Goal: Check status: Check status

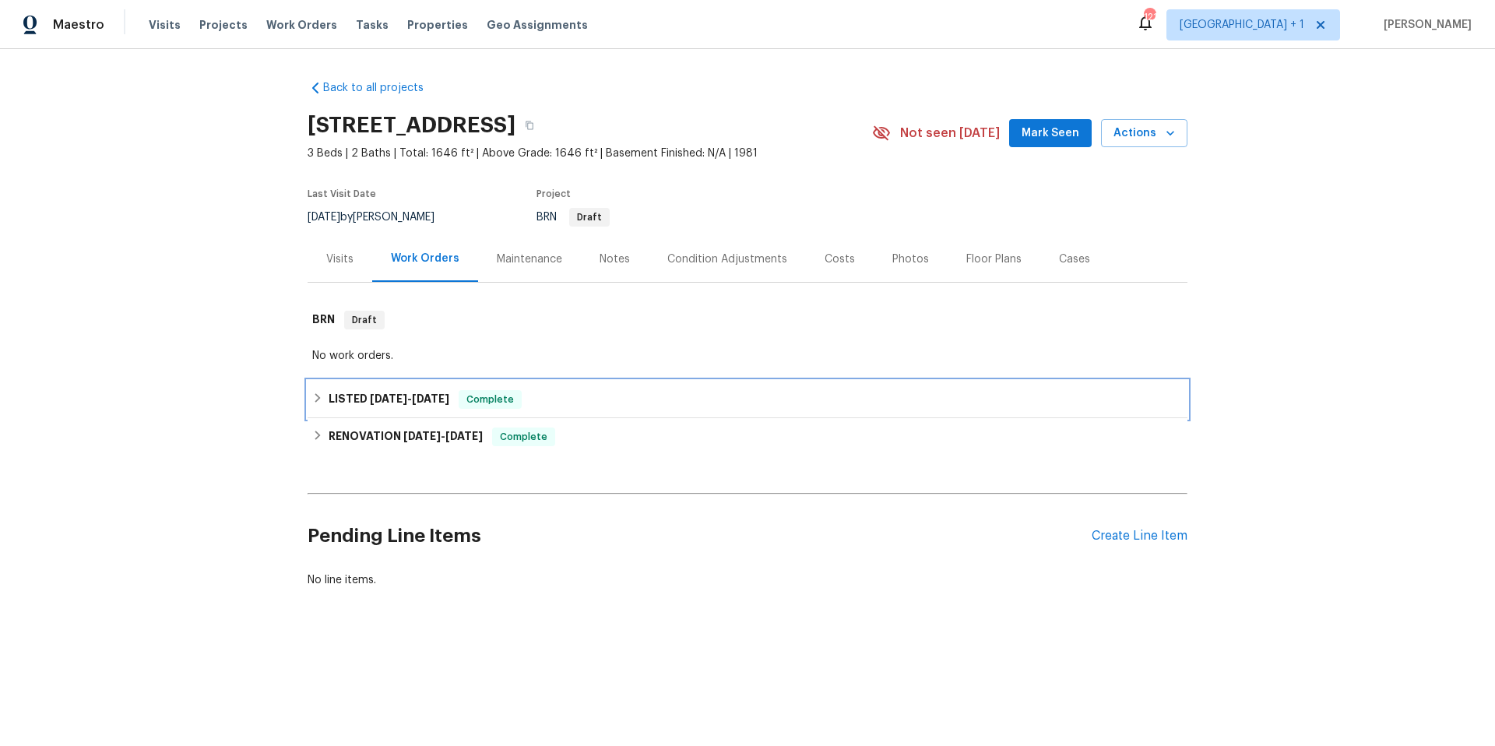
click at [576, 403] on div "LISTED 4/9/25 - 4/10/25 Complete" at bounding box center [747, 399] width 871 height 19
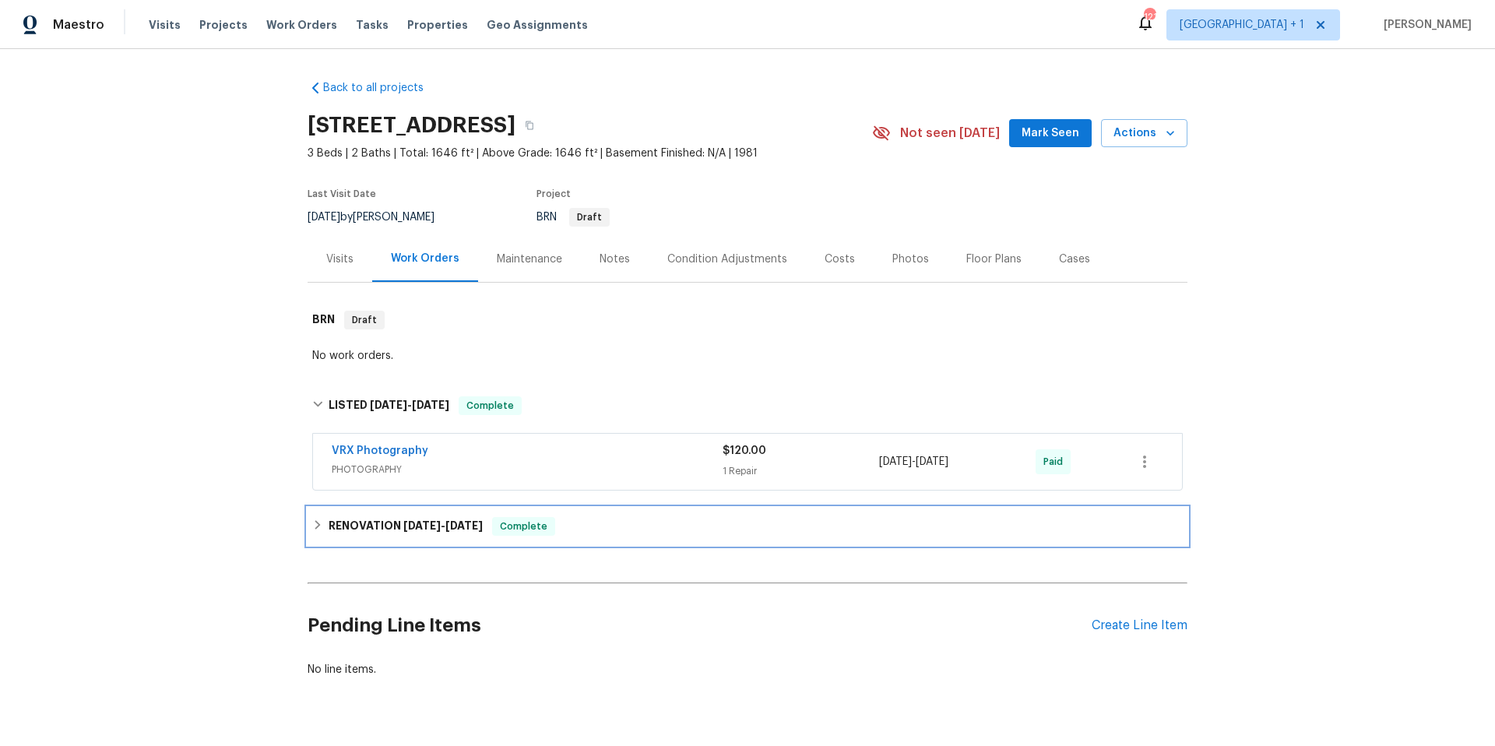
click at [584, 540] on div "RENOVATION 3/18/25 - 4/7/25 Complete" at bounding box center [748, 526] width 880 height 37
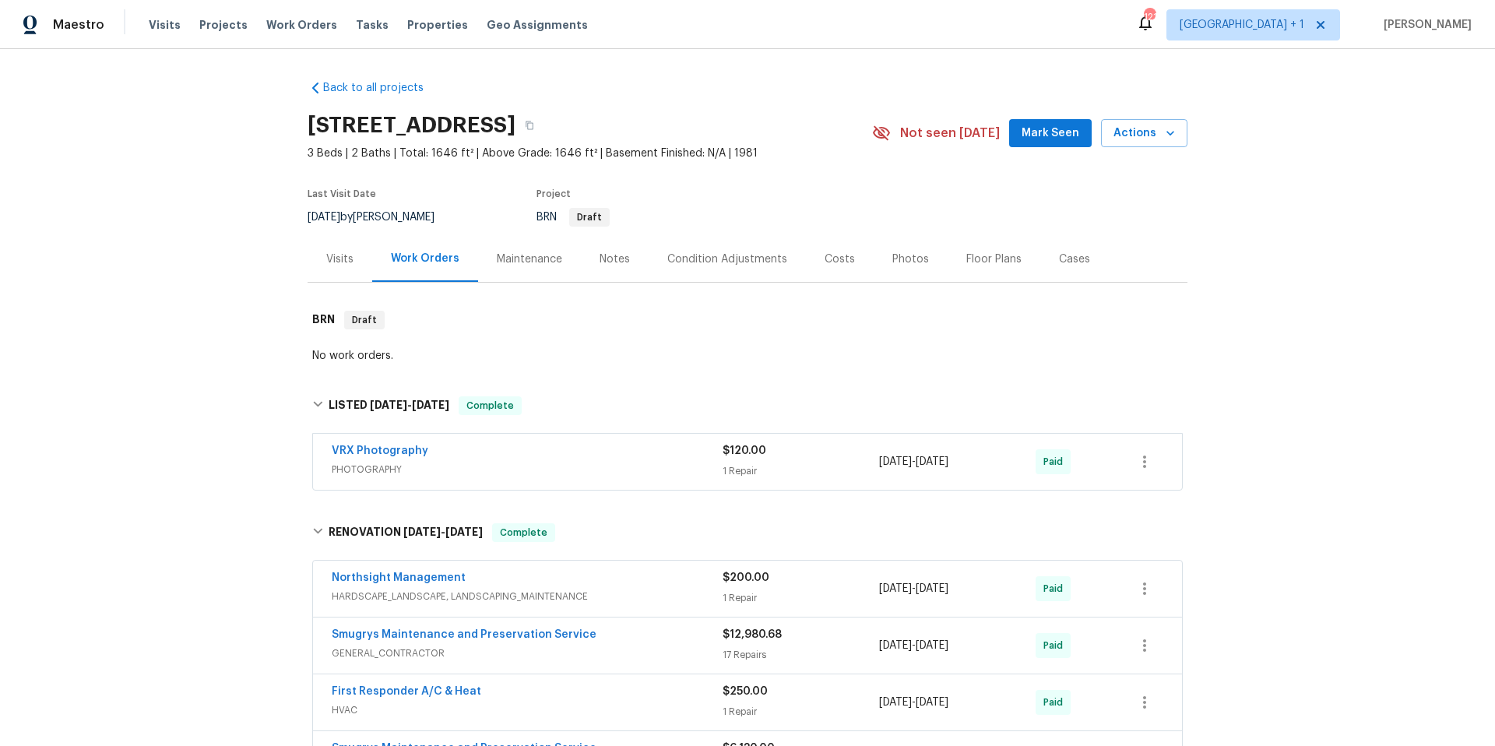
click at [701, 262] on div "Condition Adjustments" at bounding box center [727, 260] width 120 height 16
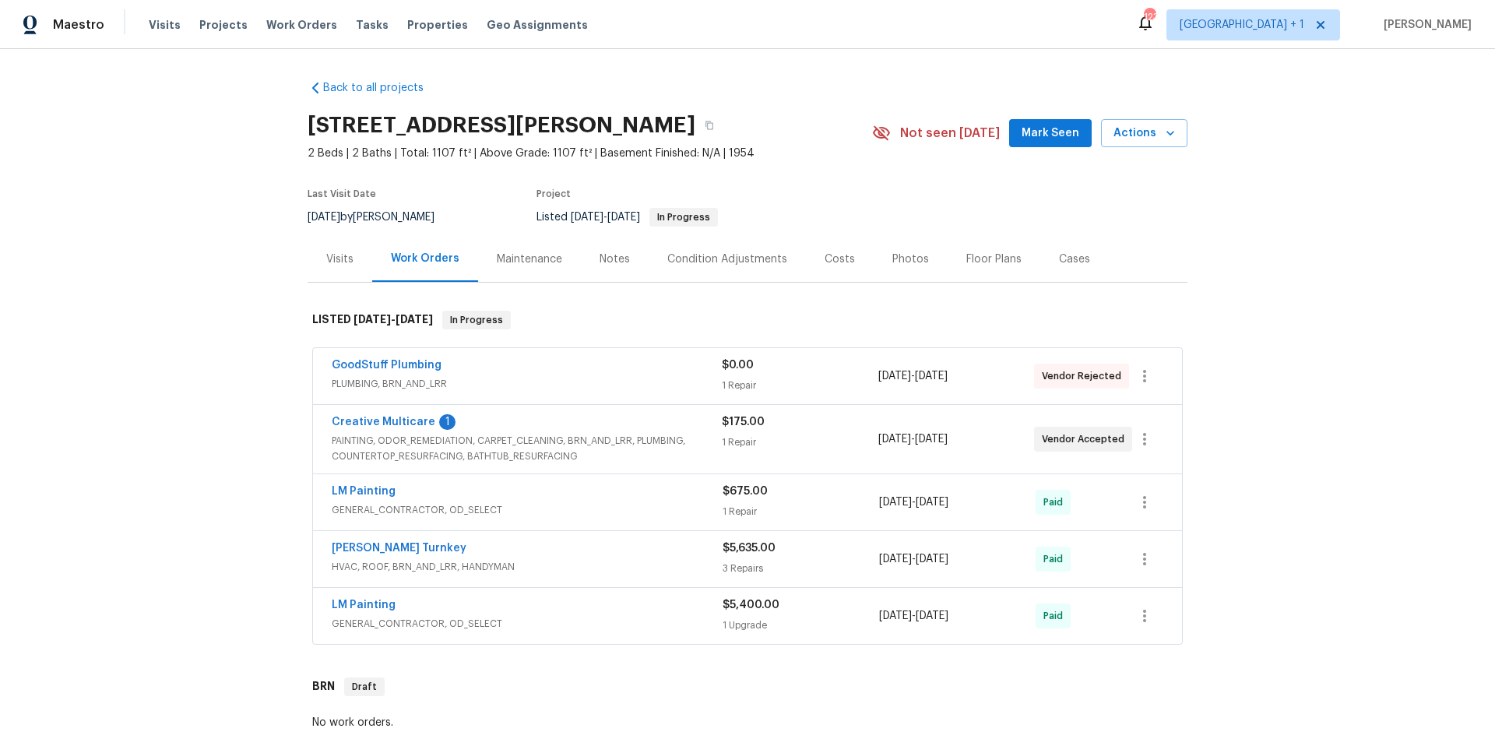
click at [645, 566] on span "HVAC, ROOF, BRN_AND_LRR, HANDYMAN" at bounding box center [527, 567] width 391 height 16
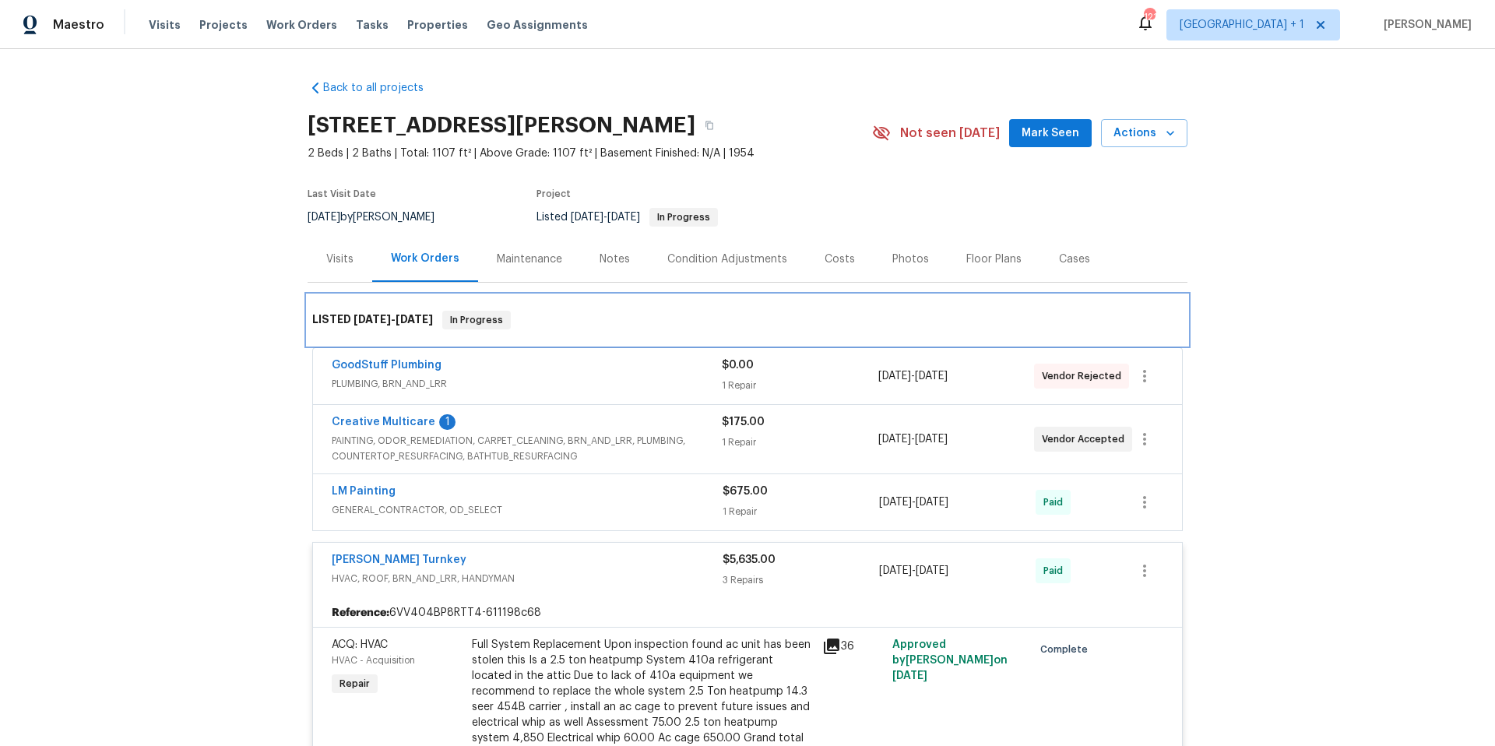
click at [644, 304] on div "LISTED [DATE] - [DATE] In Progress" at bounding box center [748, 320] width 880 height 50
click at [616, 325] on div "LISTED [DATE] - [DATE] In Progress" at bounding box center [747, 320] width 871 height 19
click at [376, 311] on h6 "LISTED [DATE] - [DATE]" at bounding box center [372, 320] width 121 height 19
click at [374, 319] on span "[DATE]" at bounding box center [372, 319] width 37 height 11
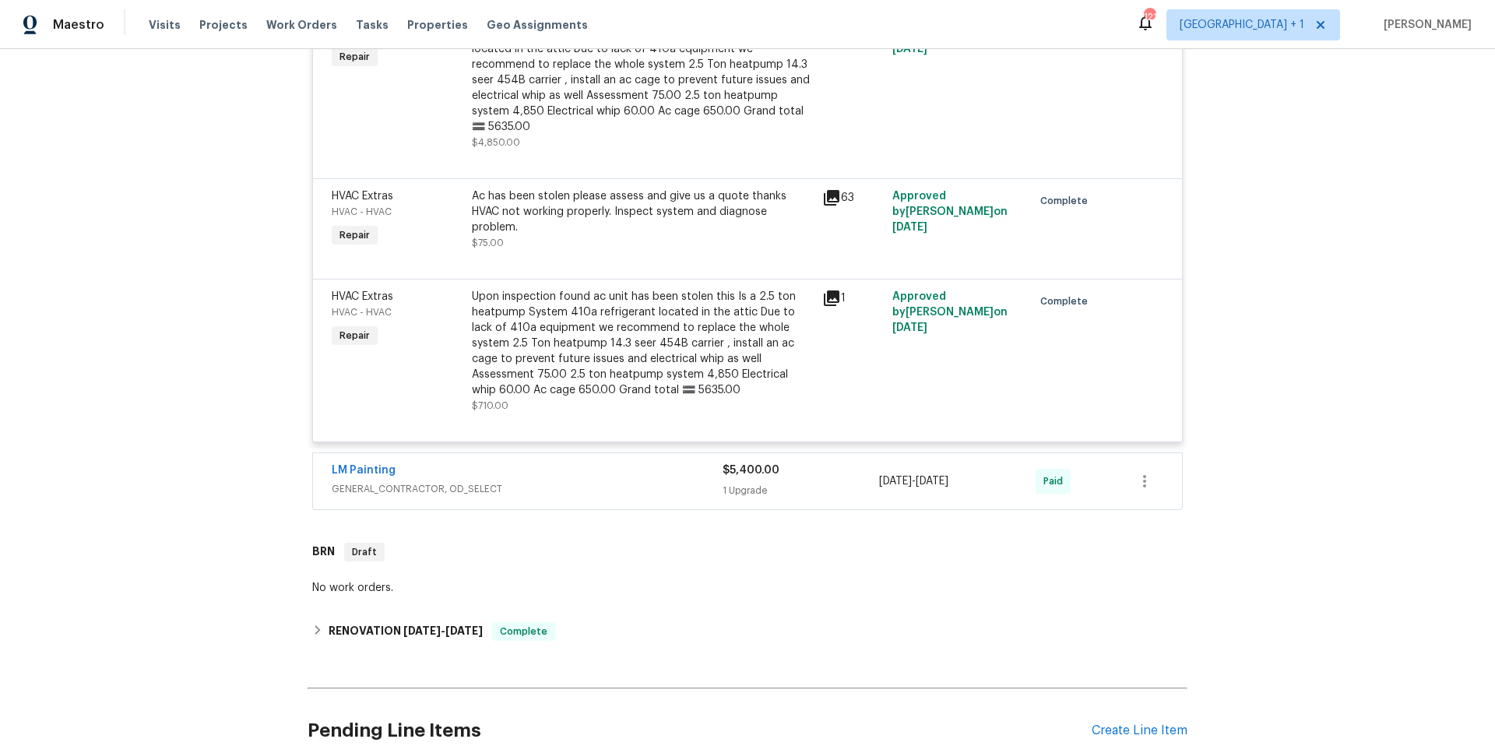
scroll to position [765, 0]
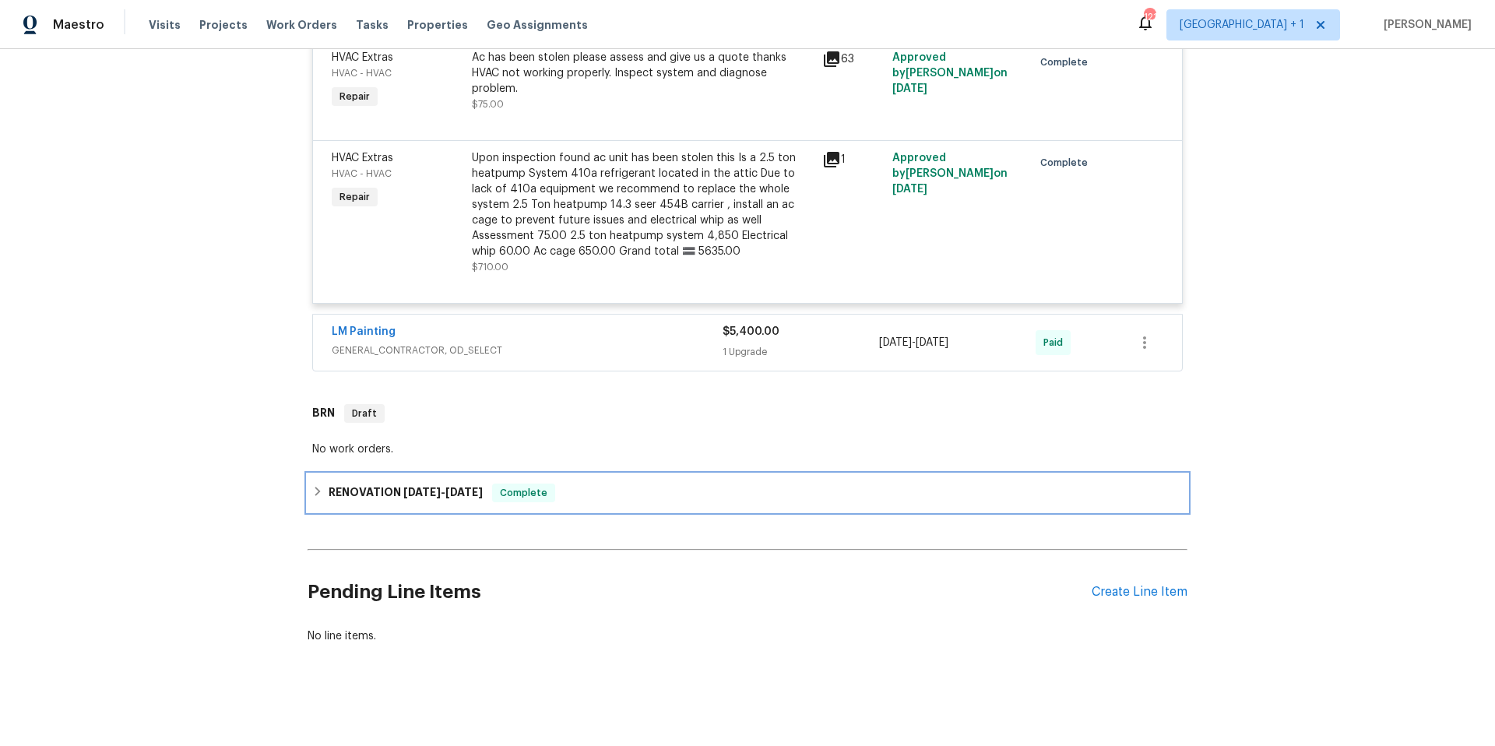
click at [597, 484] on div "RENOVATION [DATE] - [DATE] Complete" at bounding box center [747, 493] width 871 height 19
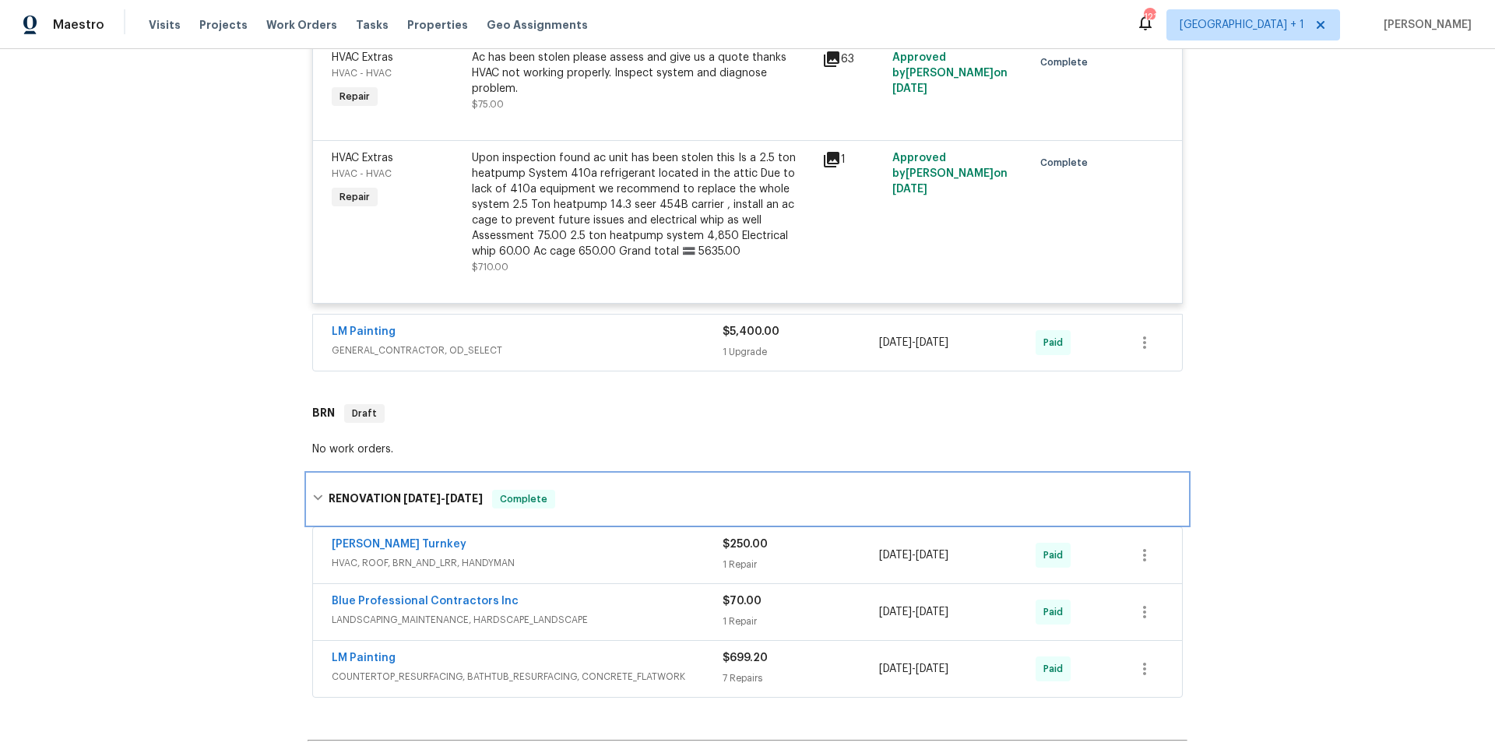
click at [599, 490] on div "RENOVATION [DATE] - [DATE] Complete" at bounding box center [747, 499] width 871 height 19
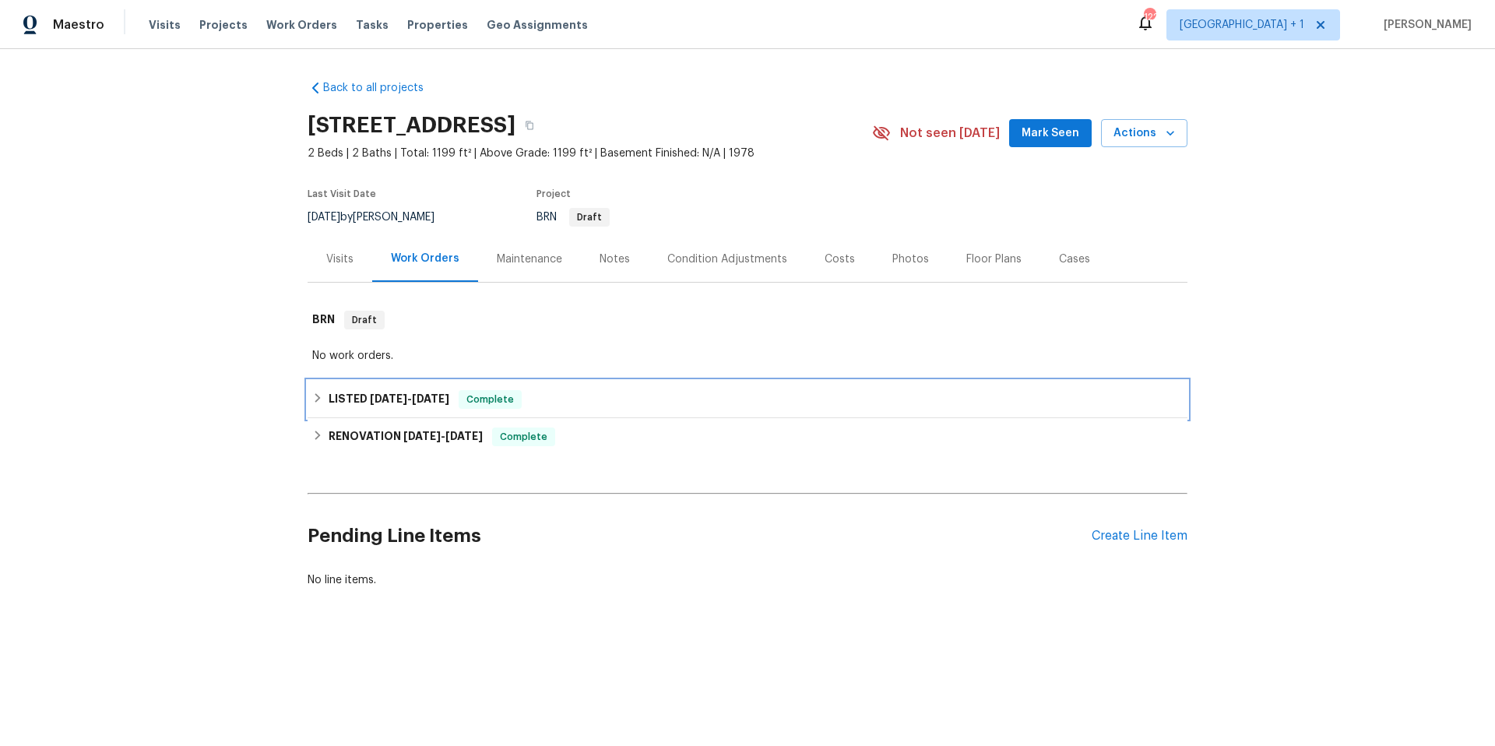
click at [628, 413] on div "LISTED 9/30/25 - 10/1/25 Complete" at bounding box center [748, 399] width 880 height 37
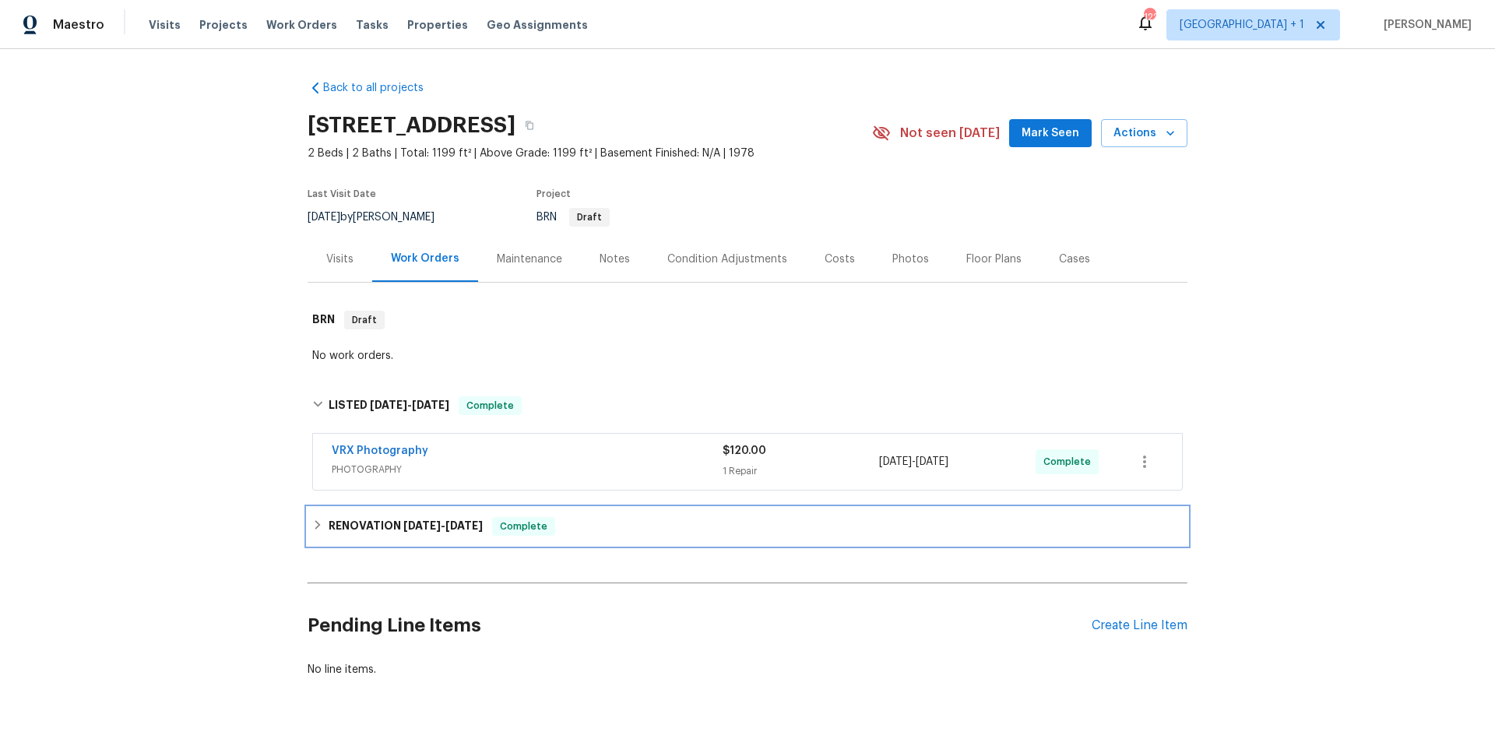
click at [623, 529] on div "RENOVATION 9/12/25 - 9/26/25 Complete" at bounding box center [747, 526] width 871 height 19
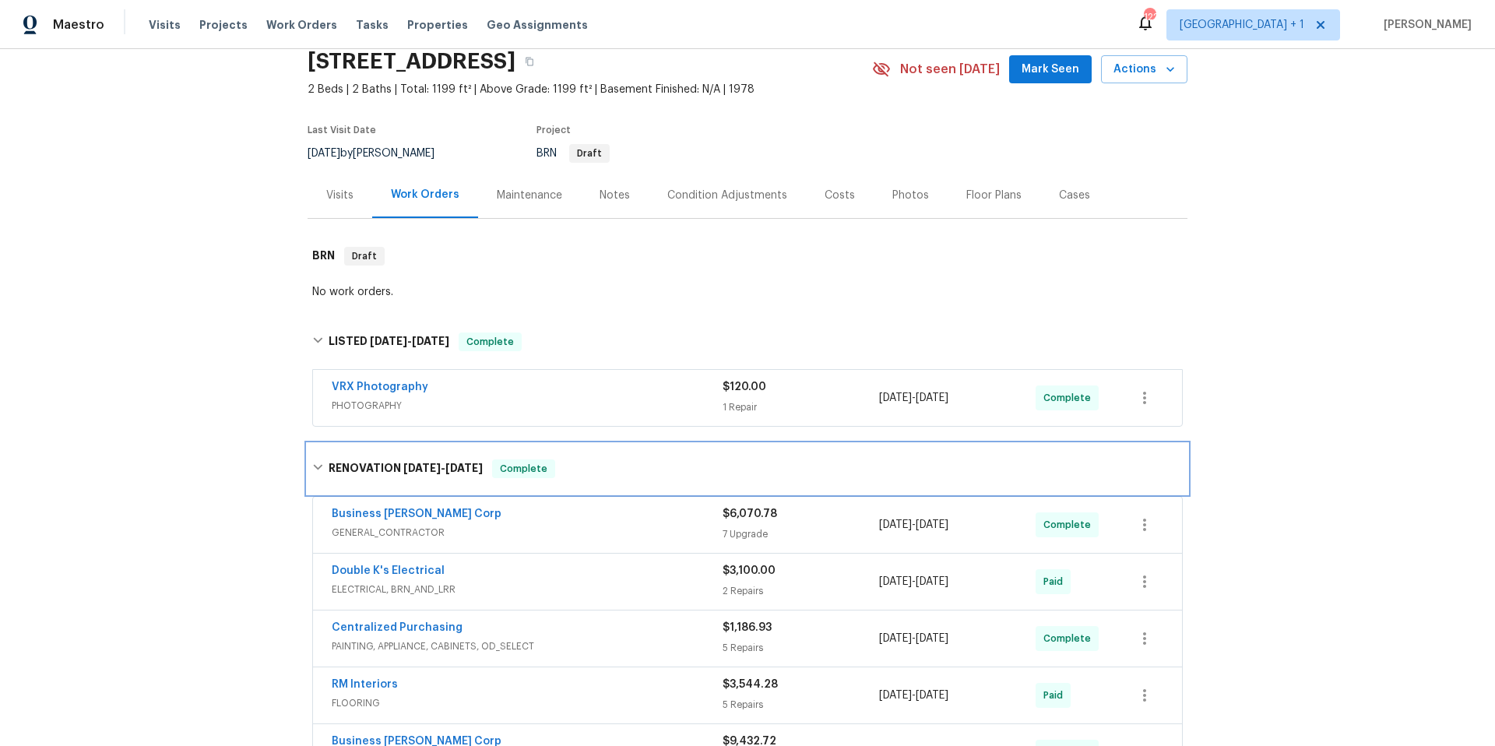
scroll to position [137, 0]
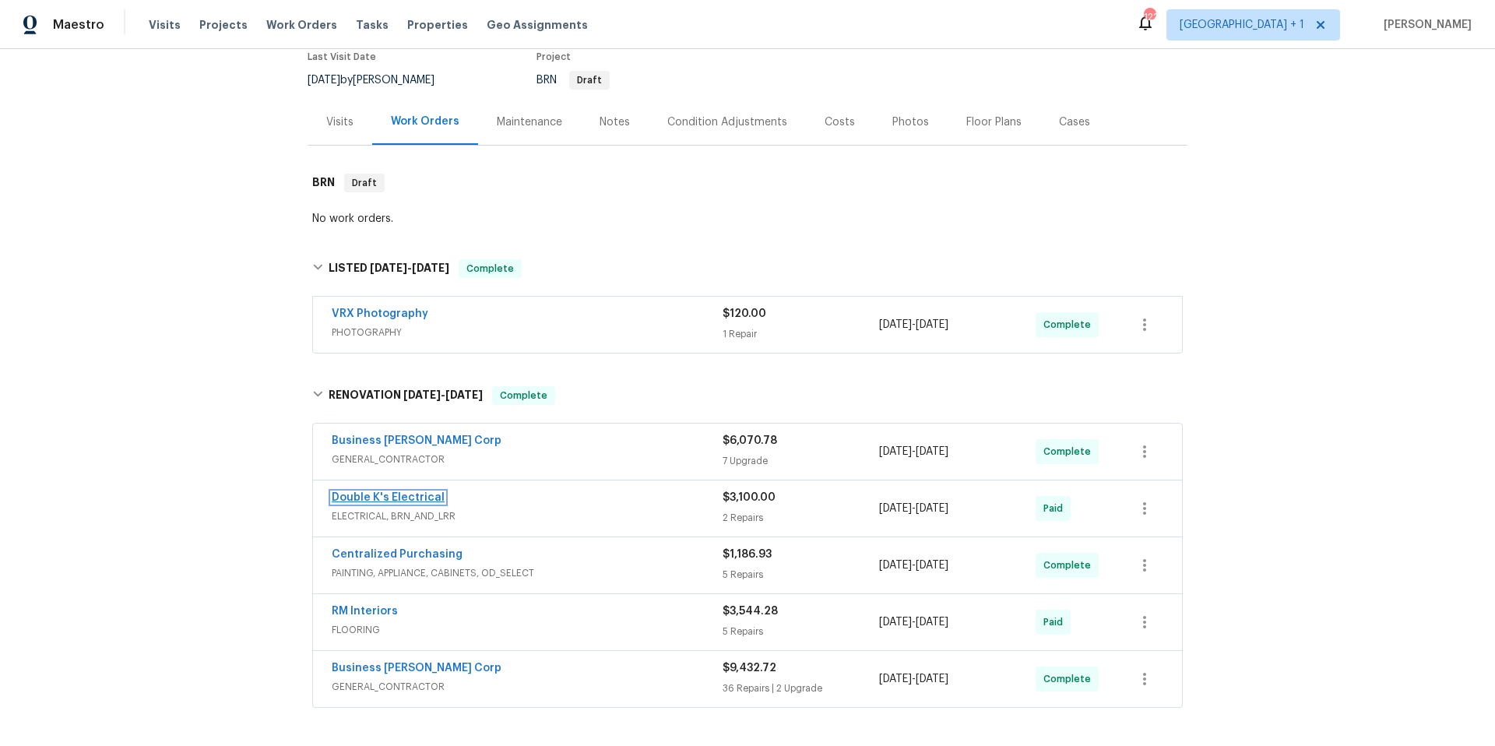
click at [407, 500] on link "Double K's Electrical" at bounding box center [388, 497] width 113 height 11
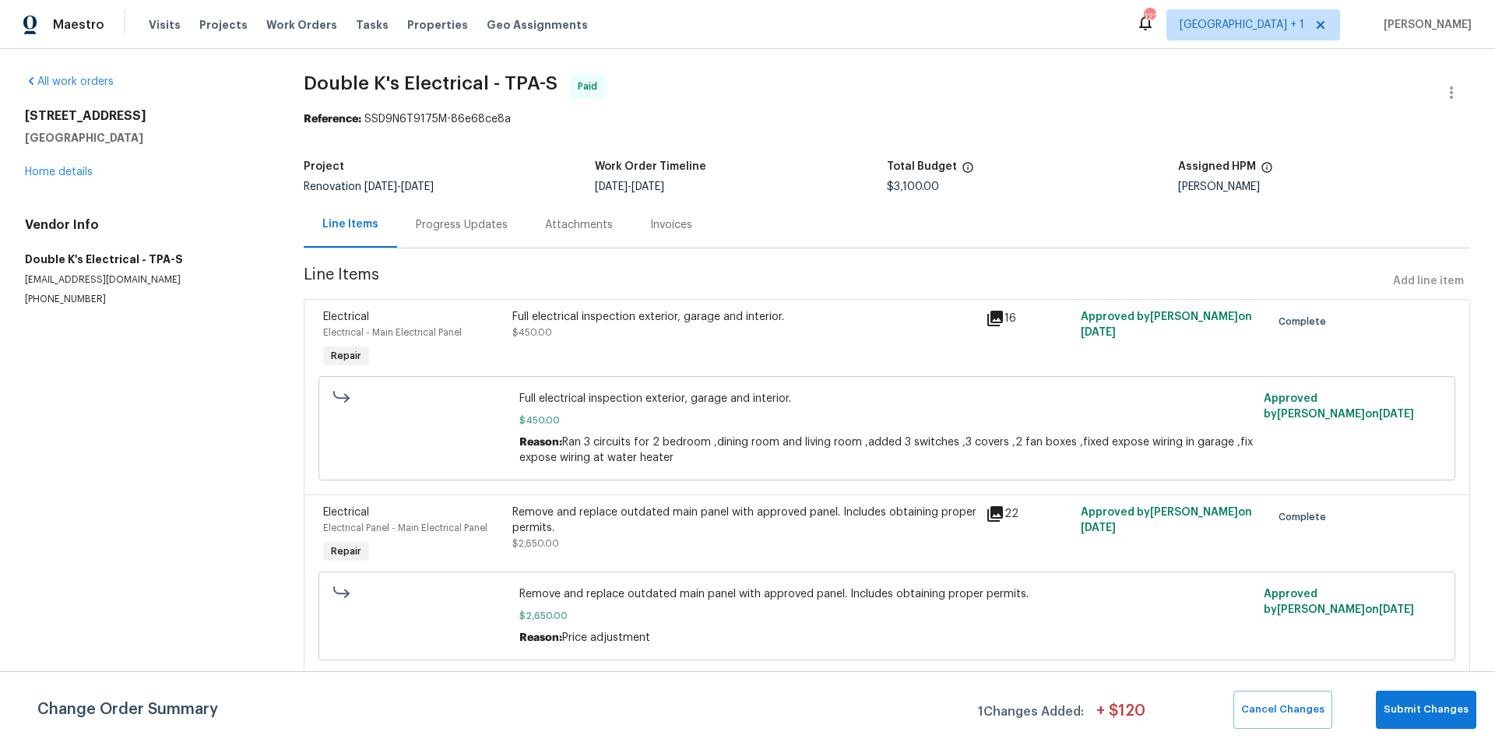
click at [454, 226] on div "Progress Updates" at bounding box center [462, 225] width 92 height 16
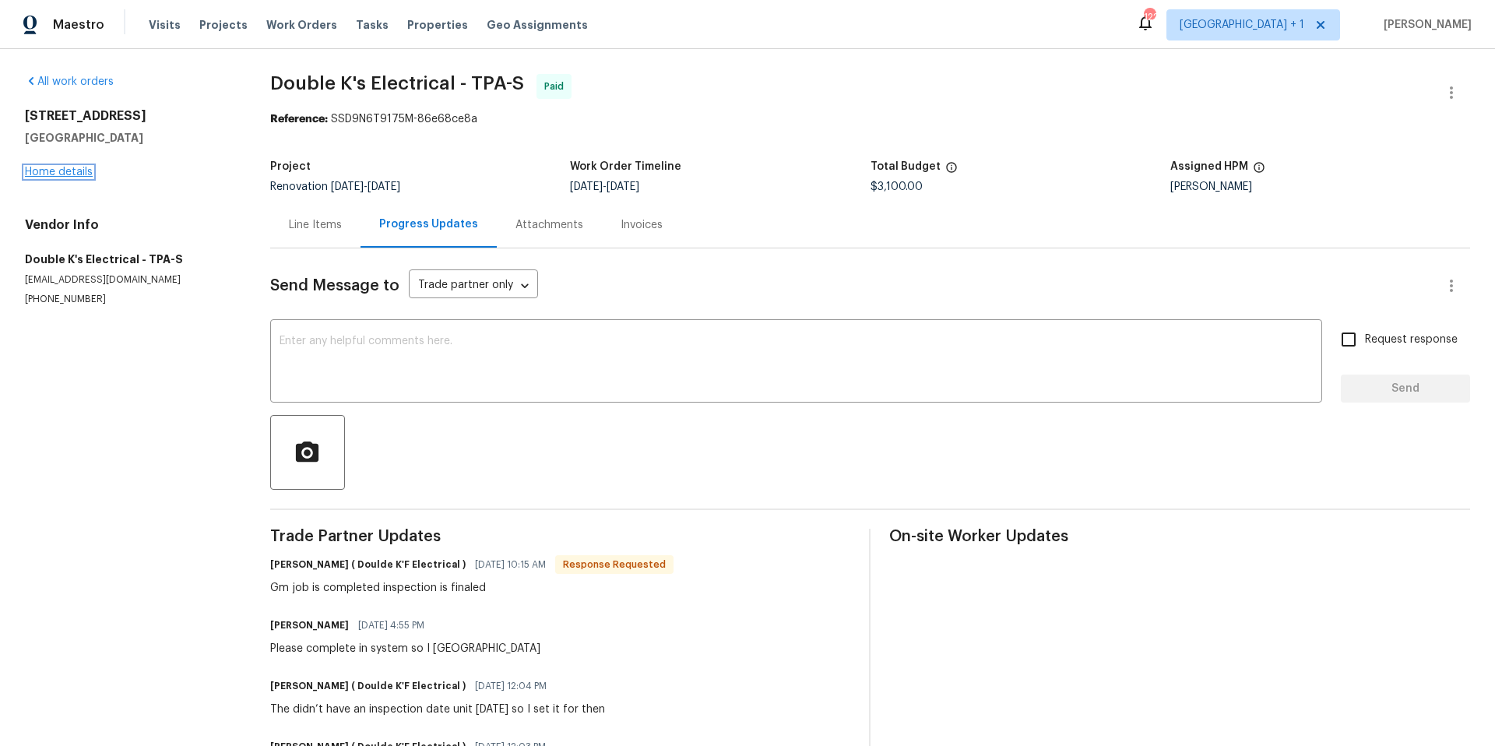
click at [90, 171] on link "Home details" at bounding box center [59, 172] width 68 height 11
